Goal: Check status

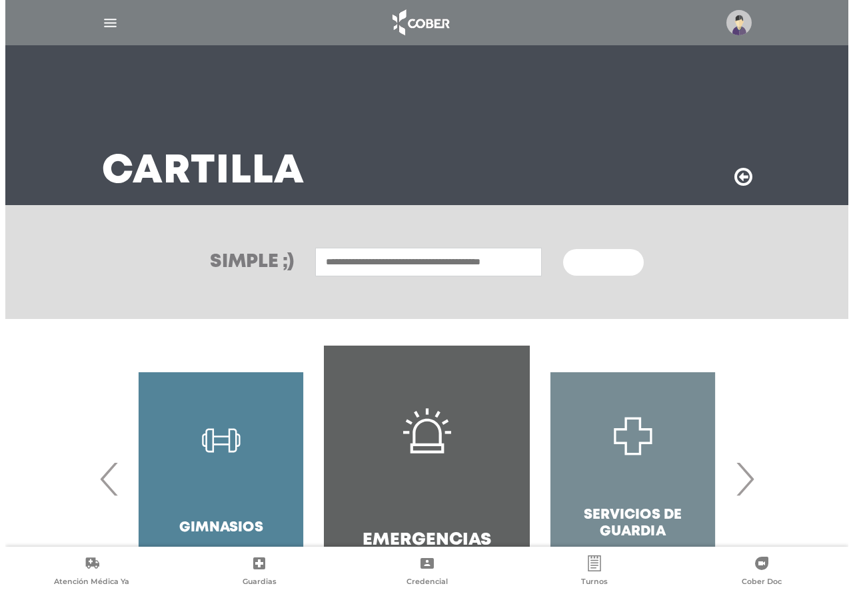
scroll to position [92, 0]
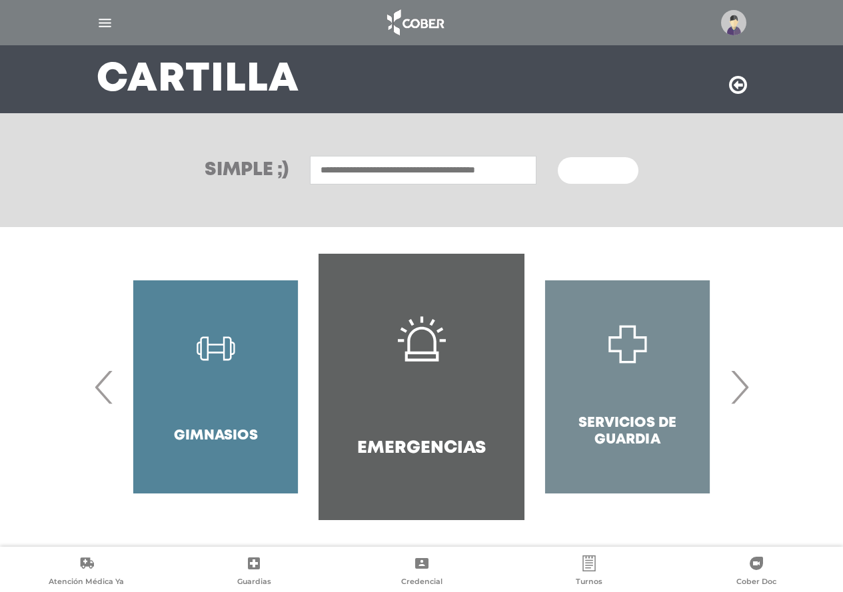
click at [748, 384] on span "›" at bounding box center [739, 387] width 26 height 72
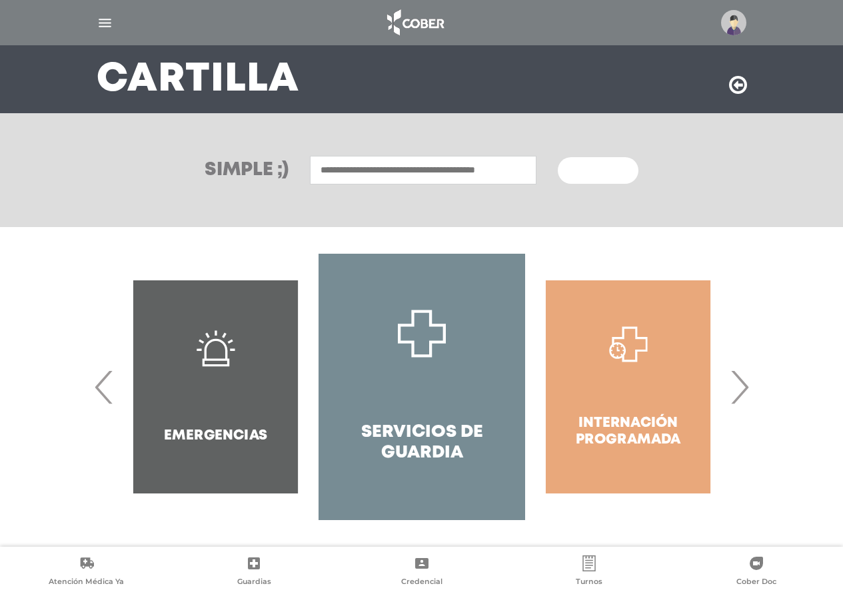
click at [748, 384] on span "›" at bounding box center [739, 387] width 26 height 72
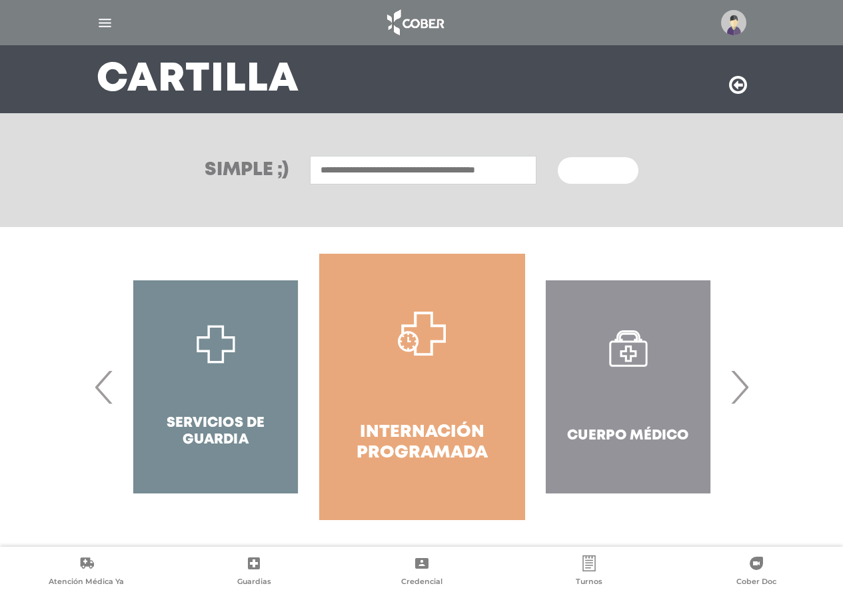
click at [104, 18] on img "button" at bounding box center [105, 23] width 17 height 17
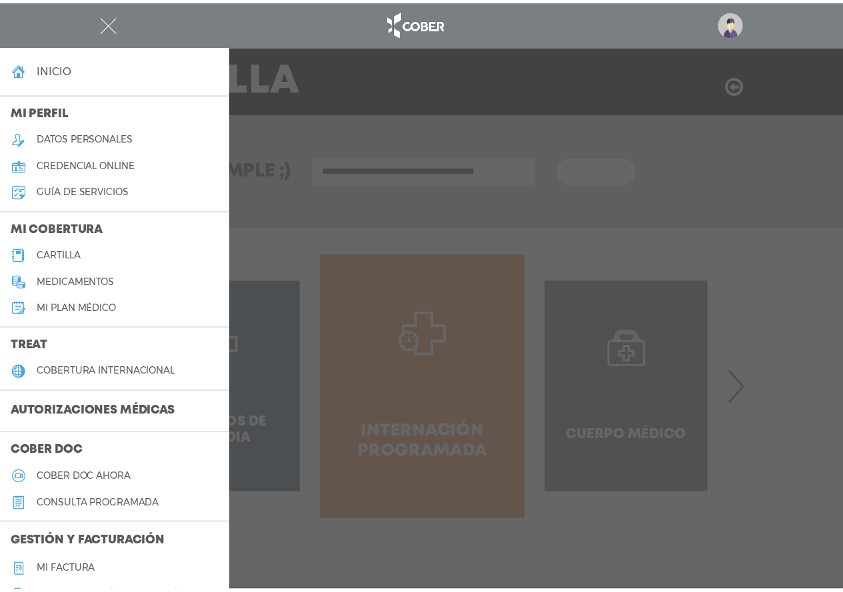
scroll to position [67, 0]
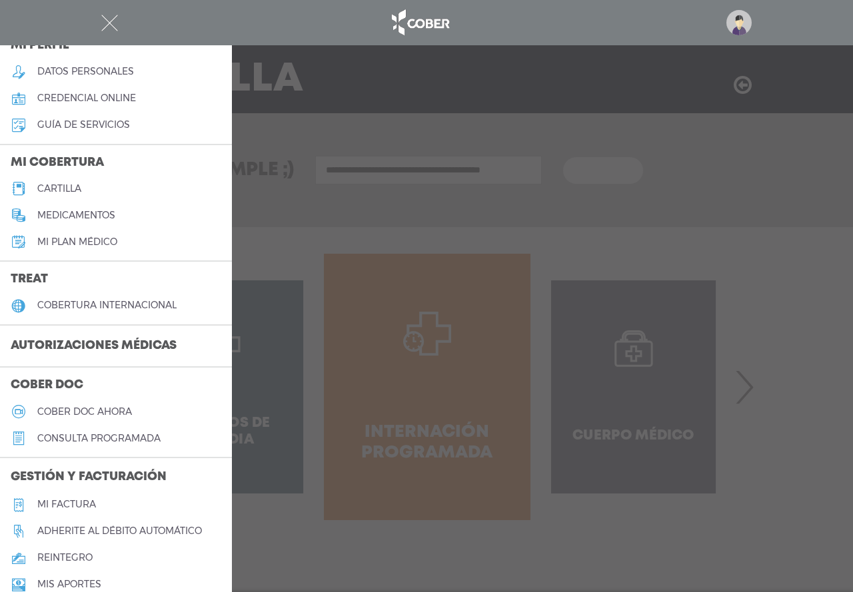
click at [111, 498] on link "Mi factura" at bounding box center [116, 505] width 232 height 27
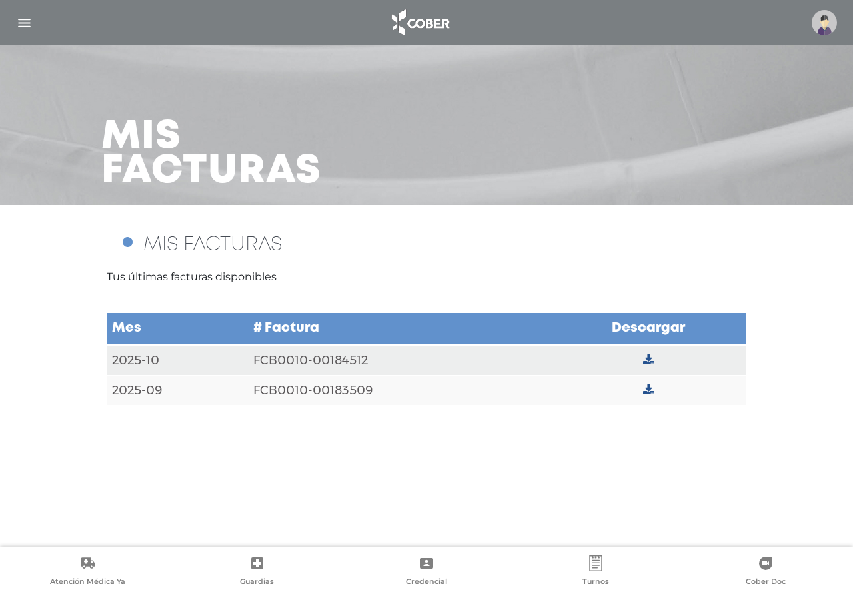
click at [638, 358] on td at bounding box center [648, 360] width 196 height 31
click at [646, 357] on icon at bounding box center [648, 360] width 11 height 12
